Goal: Task Accomplishment & Management: Manage account settings

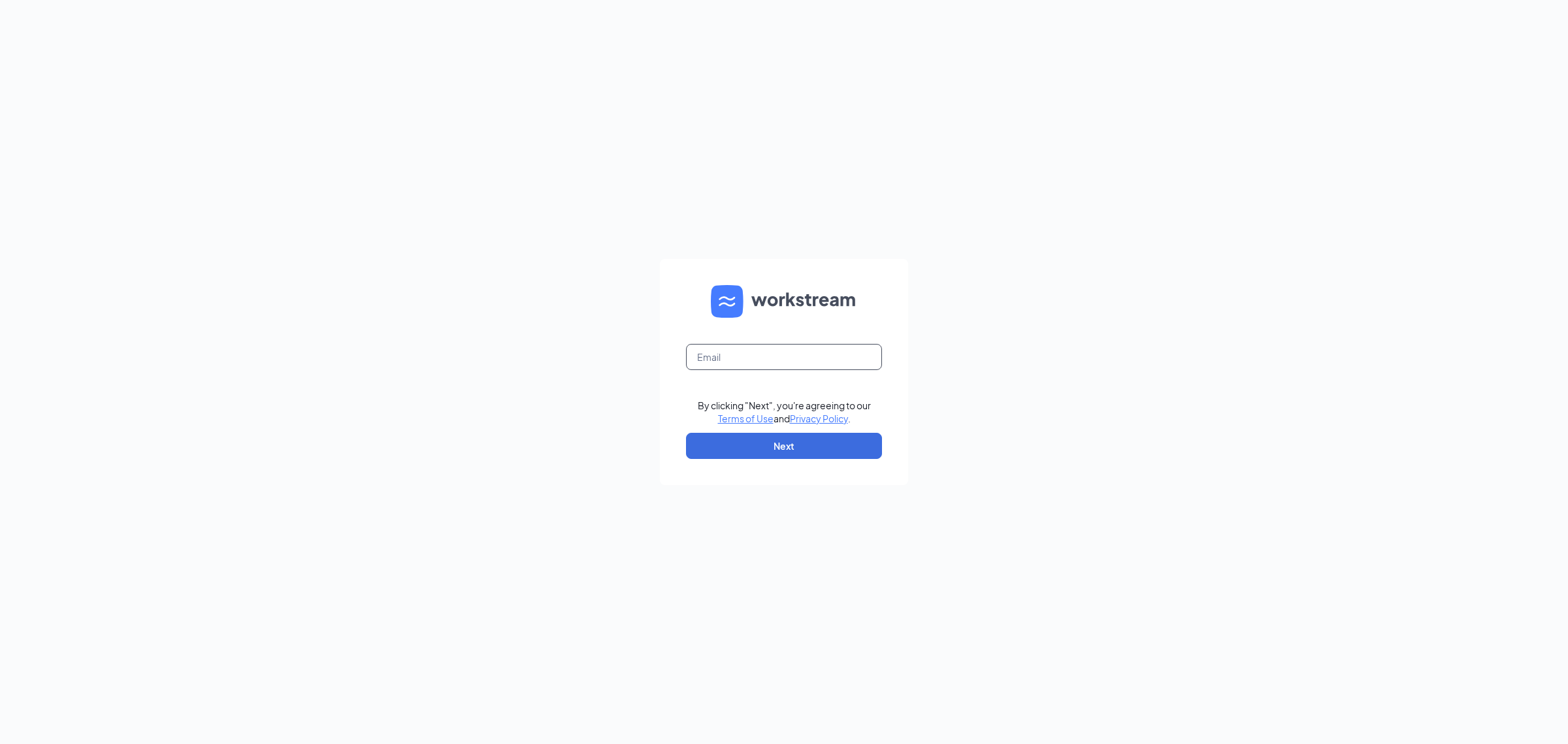
click at [742, 355] on input "text" at bounding box center [784, 356] width 196 height 26
type input "[EMAIL_ADDRESS][DOMAIN_NAME]"
click at [814, 446] on button "Next" at bounding box center [784, 445] width 196 height 26
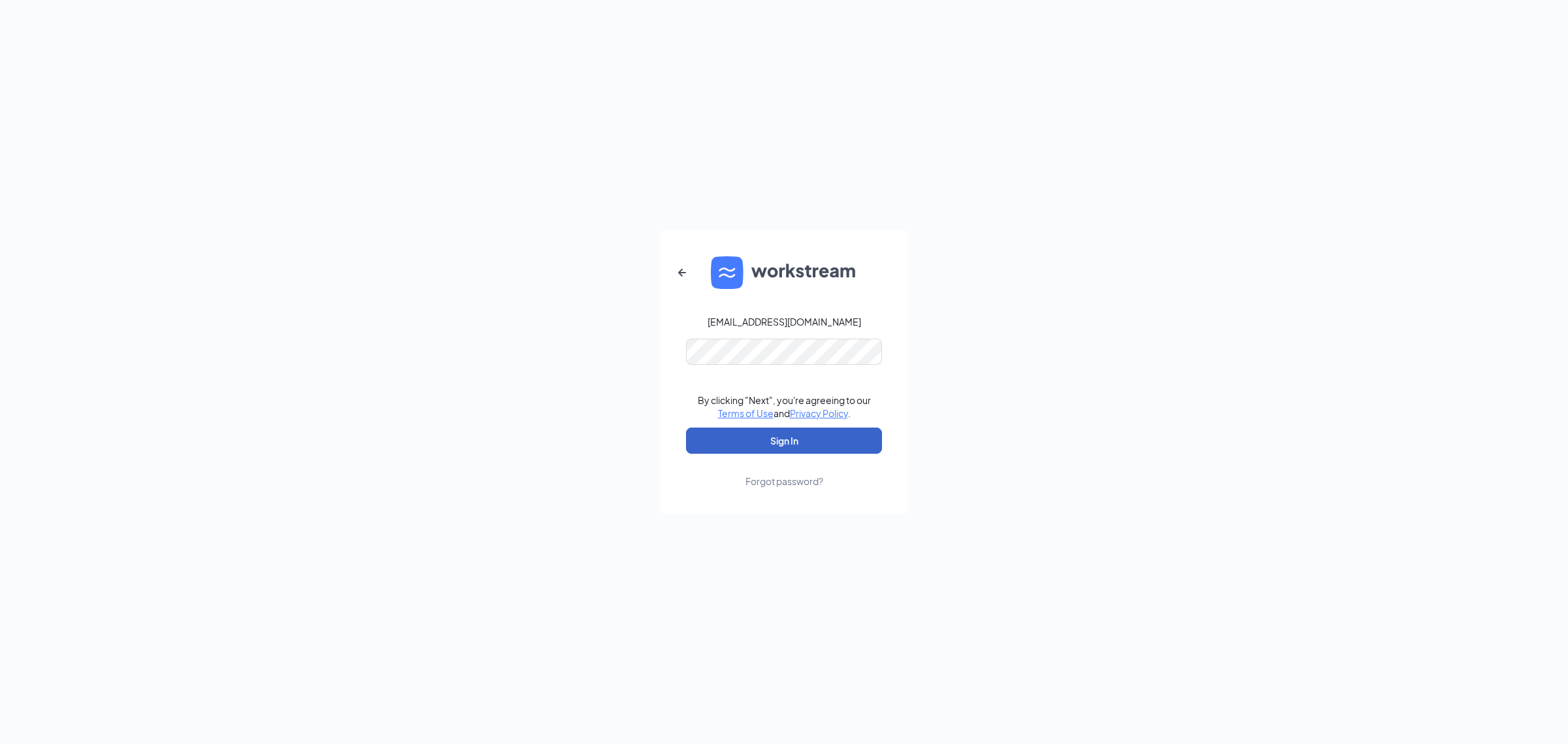
click at [798, 435] on button "Sign In" at bounding box center [784, 440] width 196 height 26
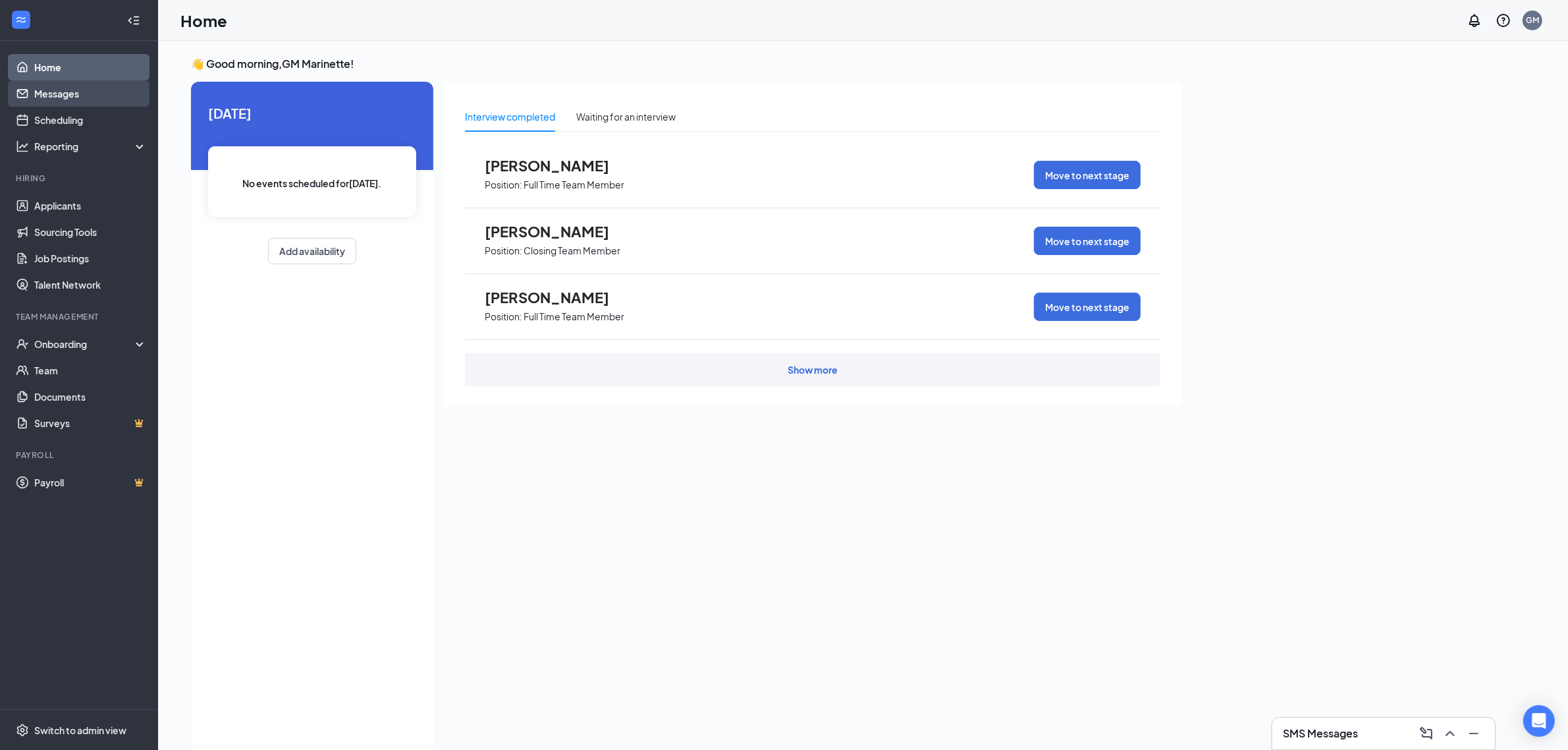
click at [66, 96] on link "Messages" at bounding box center [90, 93] width 113 height 26
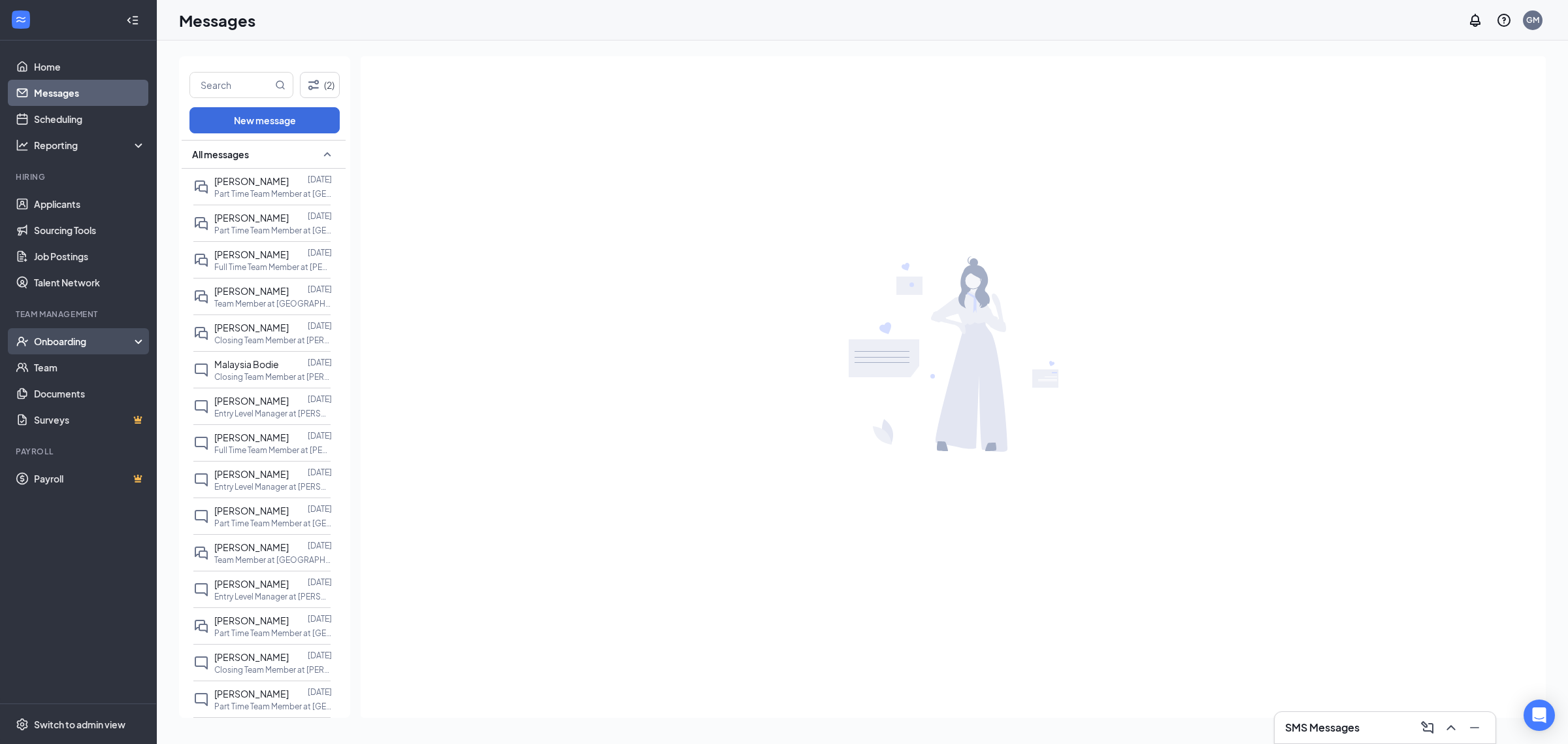
click at [46, 339] on div "Onboarding" at bounding box center [84, 342] width 100 height 13
click at [53, 364] on link "Overview" at bounding box center [90, 367] width 112 height 26
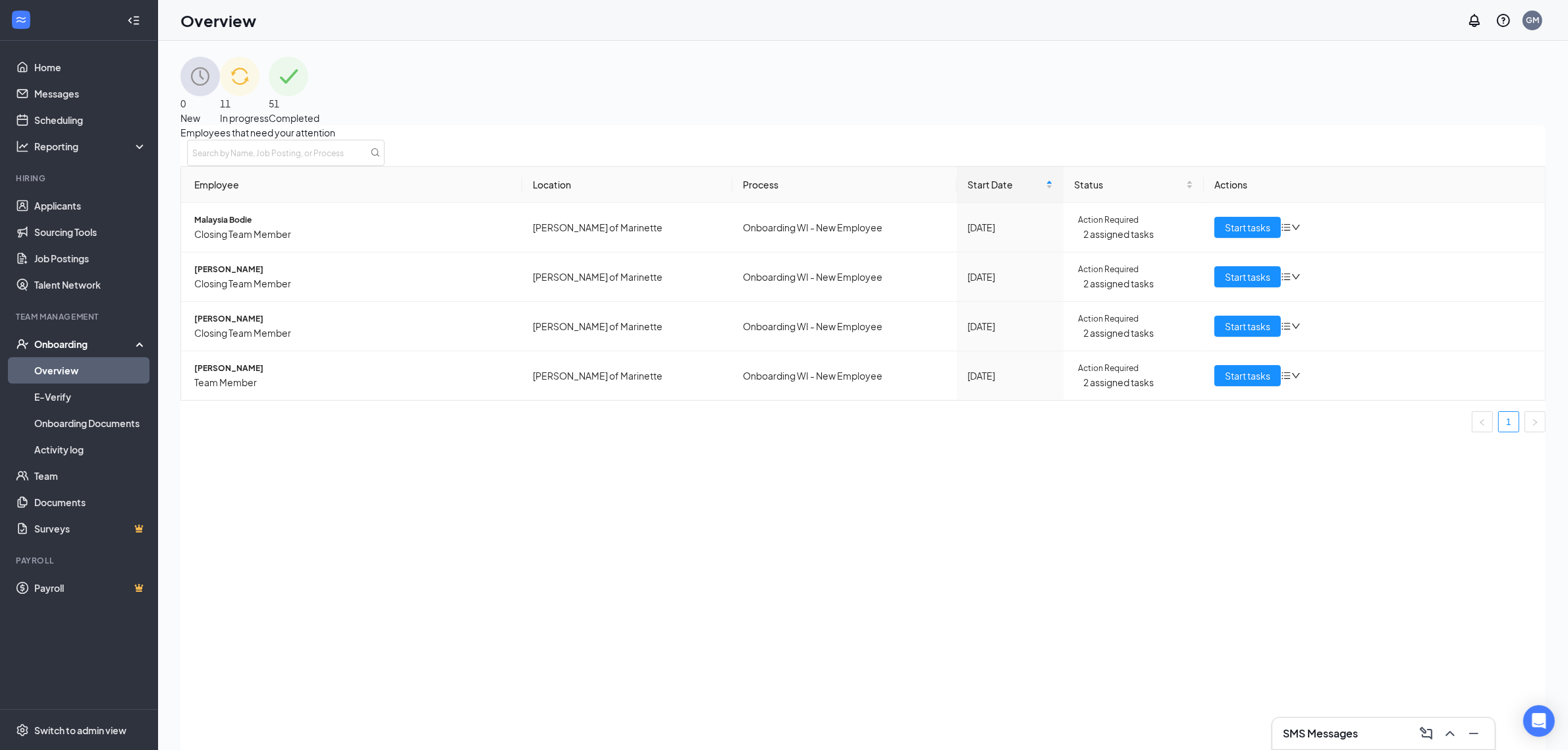
click at [200, 112] on span "New" at bounding box center [190, 118] width 20 height 12
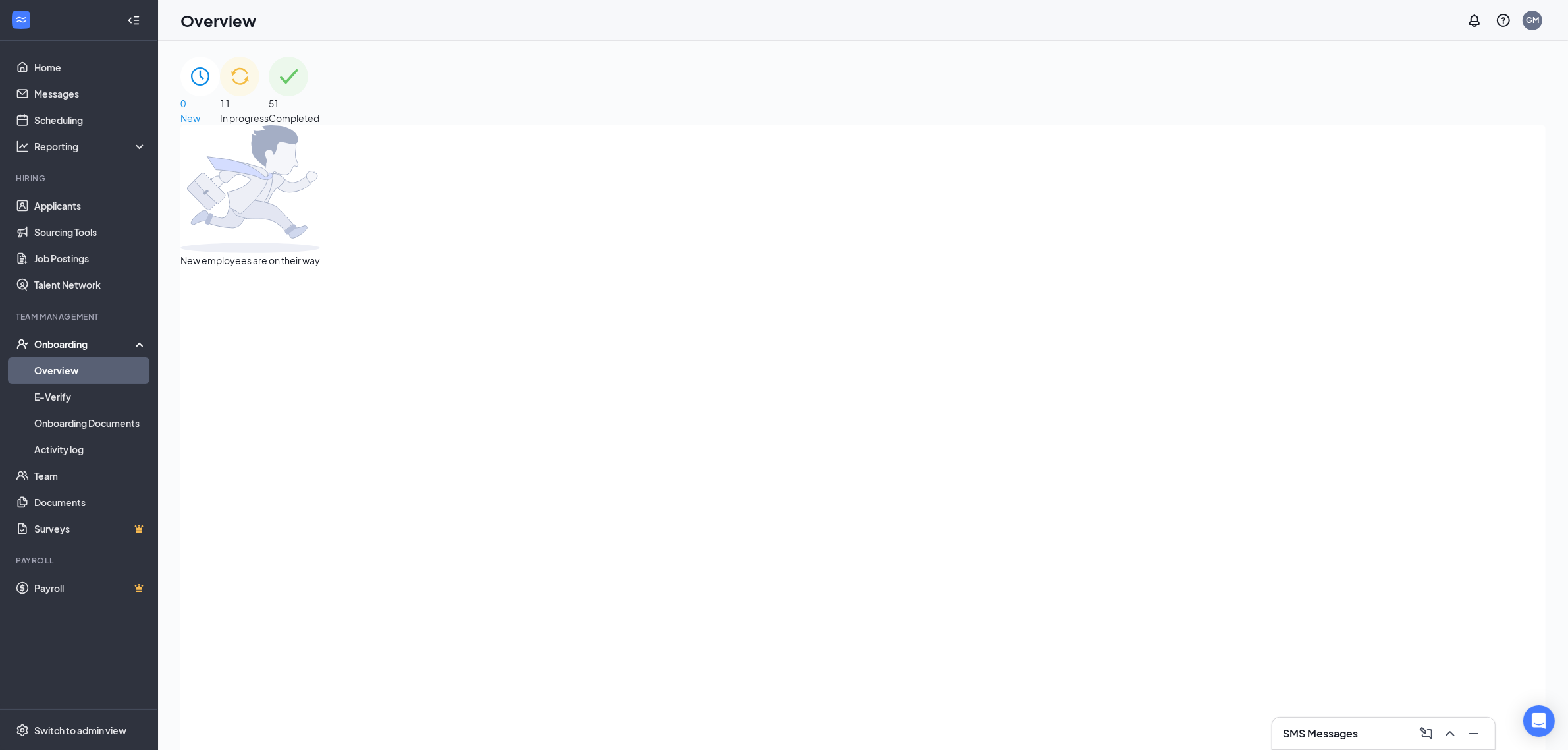
click at [260, 87] on img at bounding box center [240, 76] width 40 height 40
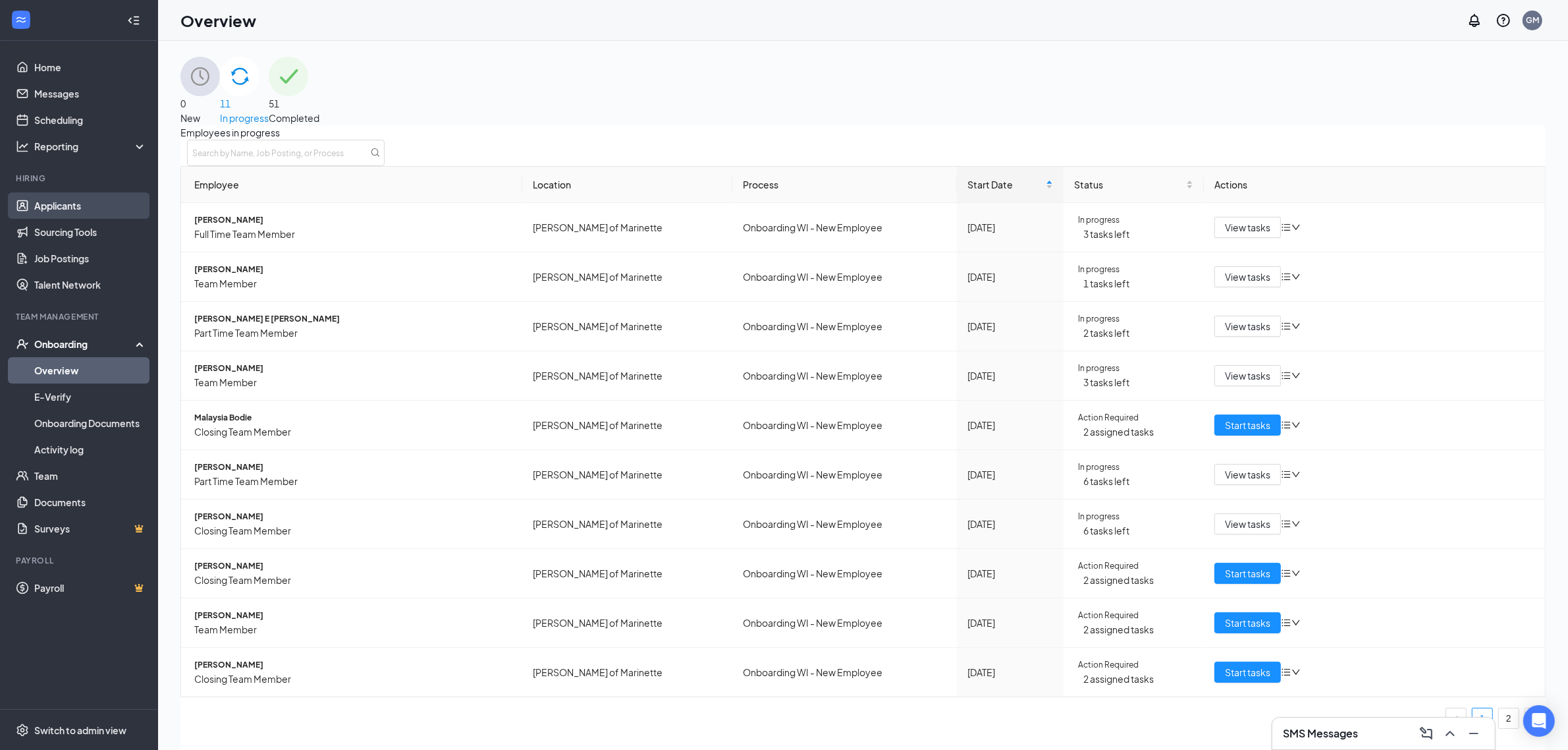
click at [51, 209] on link "Applicants" at bounding box center [90, 205] width 113 height 26
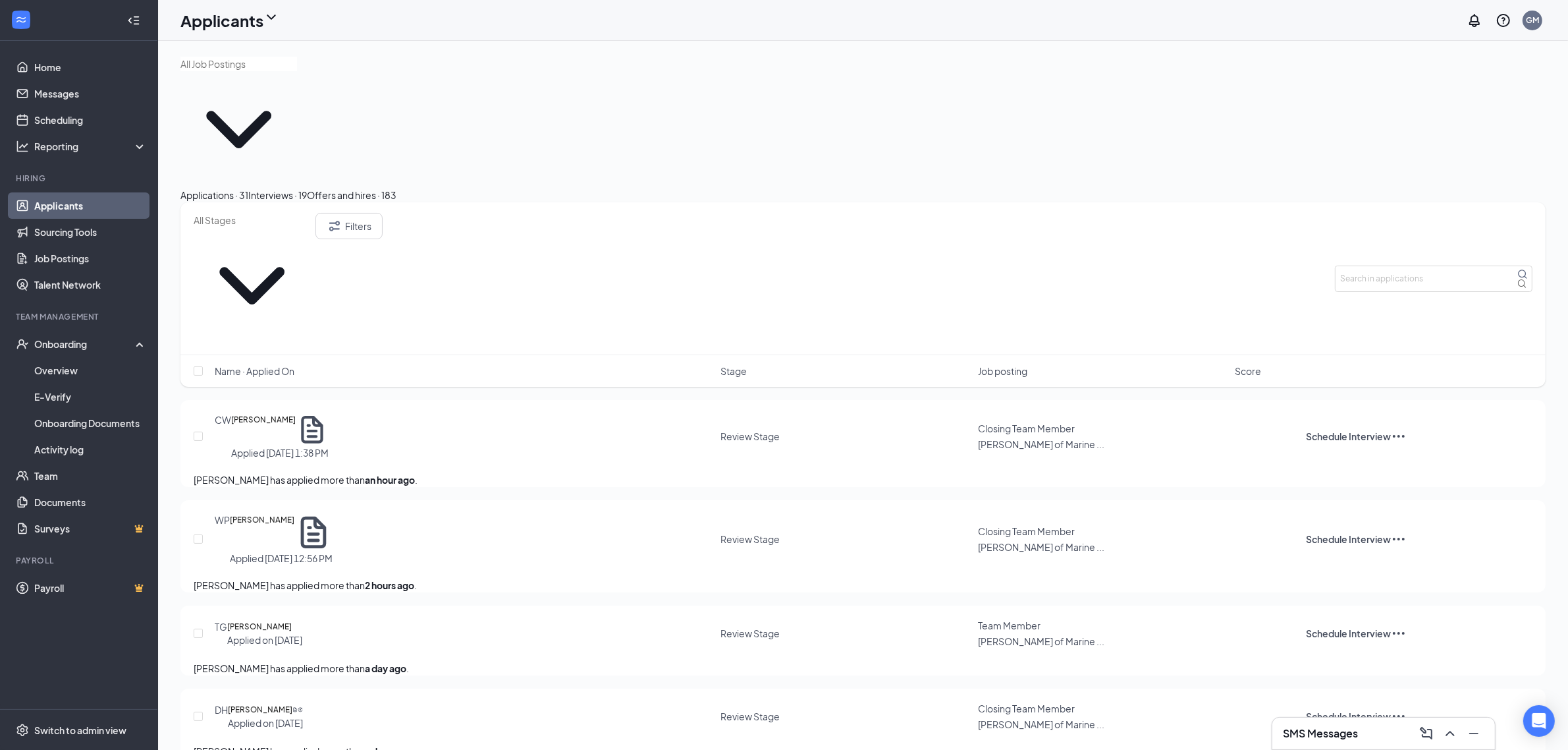
click at [397, 188] on div "Offers and hires · 183" at bounding box center [352, 194] width 90 height 14
